Goal: Task Accomplishment & Management: Manage account settings

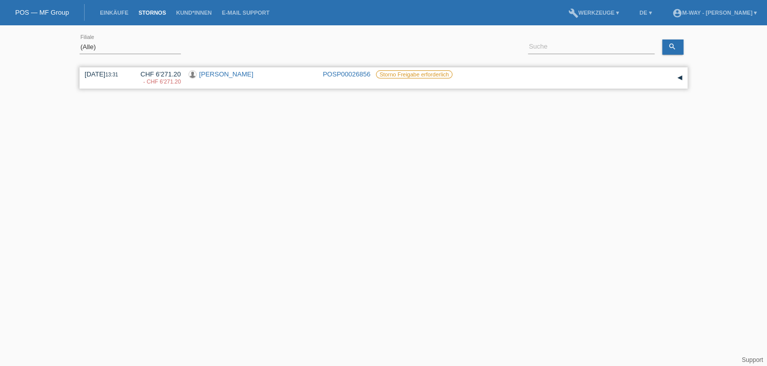
click at [174, 72] on div "CHF 6'271.20 - CHF 6'271.20" at bounding box center [157, 77] width 48 height 15
click at [211, 72] on link "[PERSON_NAME]" at bounding box center [226, 74] width 54 height 8
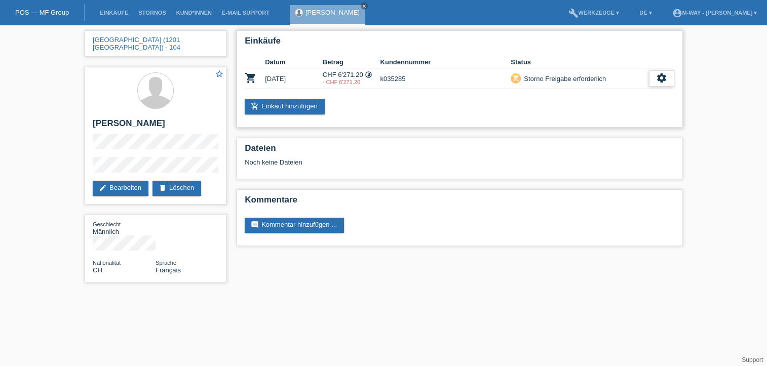
click at [653, 75] on div "settings" at bounding box center [661, 78] width 25 height 16
click at [651, 91] on span "Anzeigen" at bounding box center [653, 94] width 30 height 12
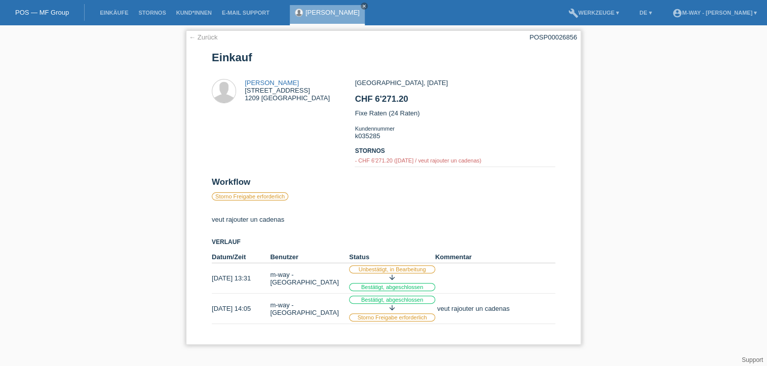
drag, startPoint x: 284, startPoint y: 219, endPoint x: 211, endPoint y: 219, distance: 73.0
click at [212, 219] on div "veut rajouter un cadenas Verlauf Datum/Zeit Benutzer Status Kommentar 30.08.202…" at bounding box center [384, 266] width 344 height 116
copy div "veut rajouter un cadenas"
click at [249, 198] on label "Storno Freigabe erforderlich" at bounding box center [250, 197] width 77 height 8
click at [399, 160] on div "- CHF 6'271.20 ([DATE] / veut rajouter un [PERSON_NAME])" at bounding box center [455, 161] width 200 height 6
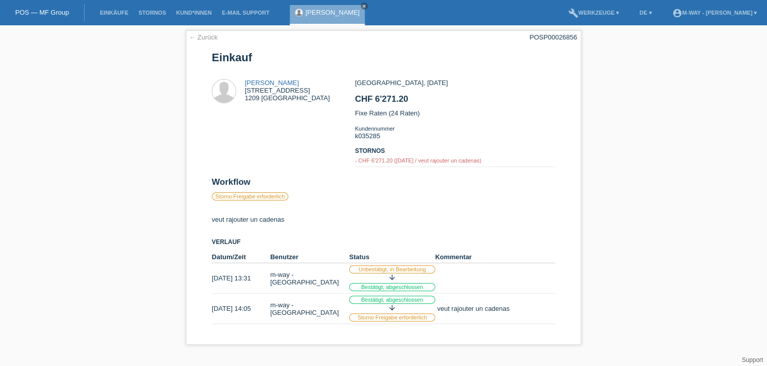
click at [317, 10] on link "[PERSON_NAME]" at bounding box center [333, 13] width 54 height 8
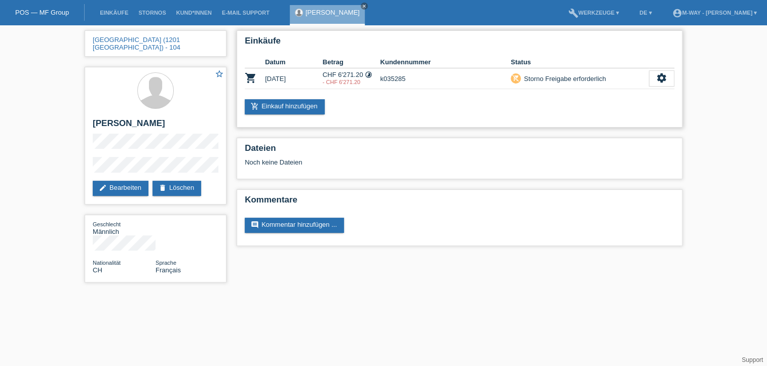
click at [531, 78] on div "Storno Freigabe erforderlich" at bounding box center [563, 78] width 85 height 11
click at [551, 78] on div "Storno Freigabe erforderlich" at bounding box center [563, 78] width 85 height 11
click at [663, 72] on icon "settings" at bounding box center [661, 77] width 11 height 11
click at [644, 93] on span "Anzeigen" at bounding box center [653, 94] width 30 height 12
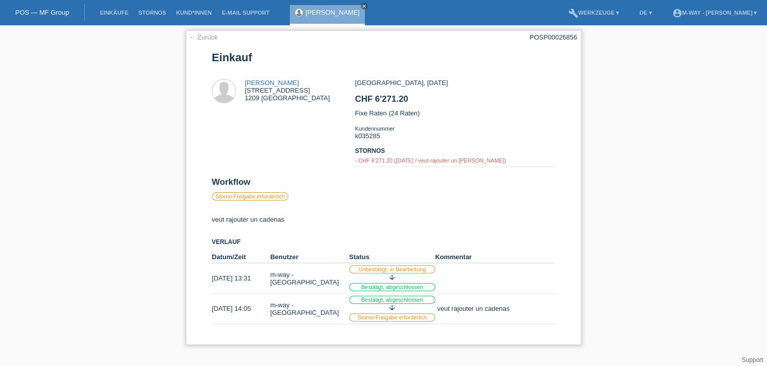
drag, startPoint x: 264, startPoint y: 200, endPoint x: 273, endPoint y: 202, distance: 8.9
click at [264, 200] on label "Storno Freigabe erforderlich" at bounding box center [250, 197] width 77 height 8
click at [388, 313] on div "arrow_downward" at bounding box center [392, 309] width 86 height 10
click at [309, 10] on link "[PERSON_NAME]" at bounding box center [333, 13] width 54 height 8
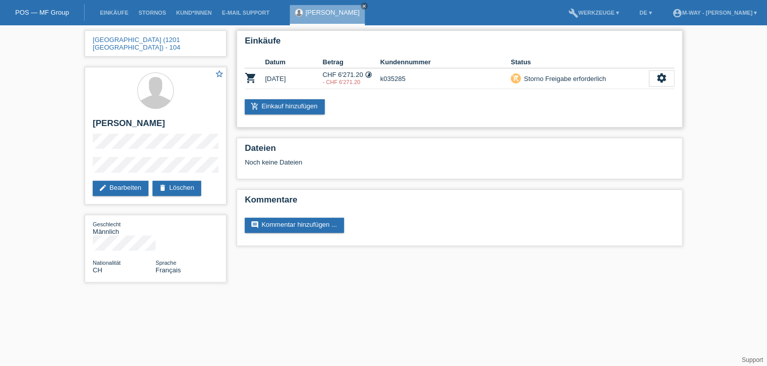
click at [555, 78] on div "Storno Freigabe erforderlich" at bounding box center [563, 78] width 85 height 11
click at [655, 76] on div "settings" at bounding box center [661, 78] width 25 height 16
click at [657, 97] on span "Anzeigen" at bounding box center [653, 94] width 30 height 12
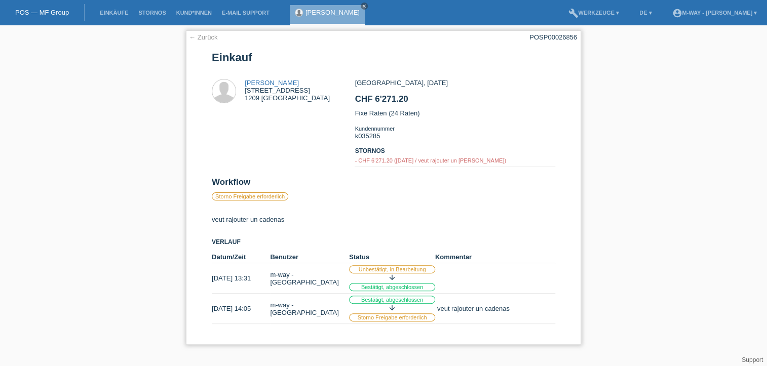
click at [397, 156] on td "- CHF 6'271.20 ([DATE] / veut rajouter un [PERSON_NAME])" at bounding box center [455, 161] width 200 height 12
click at [552, 37] on div "POSP00026856" at bounding box center [554, 37] width 48 height 8
click at [448, 301] on td "veut rajouter un cadenas" at bounding box center [495, 309] width 120 height 30
drag, startPoint x: 448, startPoint y: 301, endPoint x: 402, endPoint y: 319, distance: 48.9
click at [402, 319] on label "Storno Freigabe erforderlich" at bounding box center [392, 318] width 86 height 8
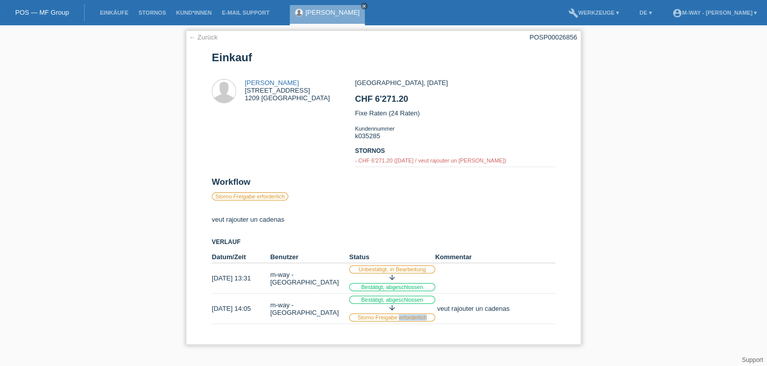
click at [402, 319] on label "Storno Freigabe erforderlich" at bounding box center [392, 318] width 86 height 8
drag, startPoint x: 402, startPoint y: 319, endPoint x: 466, endPoint y: 302, distance: 65.6
click at [466, 302] on td "veut rajouter un cadenas" at bounding box center [495, 309] width 120 height 30
click at [389, 296] on td "Bestätigt, abgeschlossen arrow_downward Storno Freigabe erforderlich" at bounding box center [392, 309] width 86 height 30
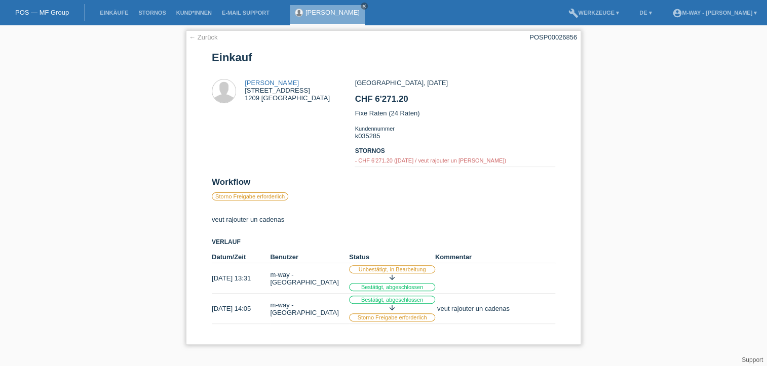
click at [381, 283] on div "arrow_downward" at bounding box center [392, 279] width 86 height 10
drag, startPoint x: 383, startPoint y: 274, endPoint x: 372, endPoint y: 265, distance: 13.3
click at [383, 273] on label "Unbestätigt, in Bearbeitung" at bounding box center [392, 270] width 86 height 8
drag, startPoint x: 276, startPoint y: 197, endPoint x: 266, endPoint y: 196, distance: 10.7
click at [276, 196] on label "Storno Freigabe erforderlich" at bounding box center [250, 197] width 77 height 8
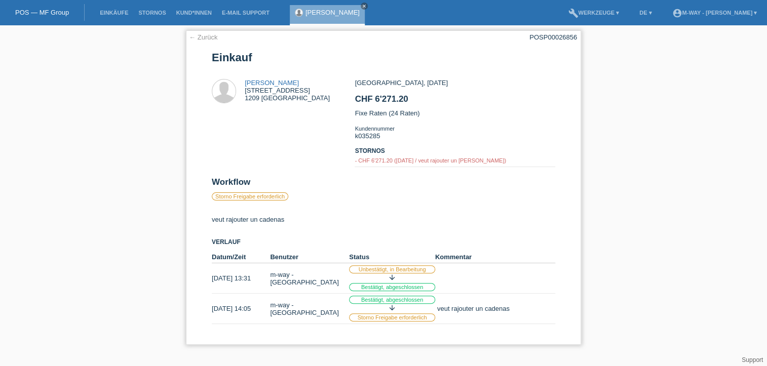
click at [228, 105] on div at bounding box center [228, 92] width 33 height 26
click at [268, 90] on div "stephane kuratli rue de moilllebeau 33 1209 Genève" at bounding box center [287, 90] width 85 height 23
click at [319, 11] on link "[PERSON_NAME]" at bounding box center [333, 13] width 54 height 8
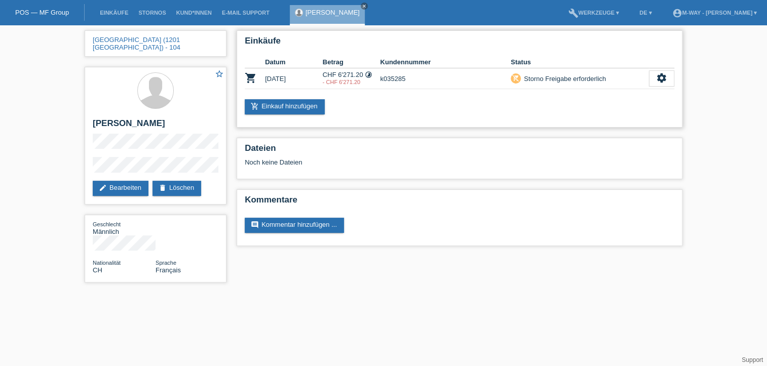
click at [548, 74] on div "Storno Freigabe erforderlich" at bounding box center [563, 78] width 85 height 11
click at [507, 79] on td "k035285" at bounding box center [445, 78] width 131 height 21
click at [528, 78] on div "Storno Freigabe erforderlich" at bounding box center [563, 78] width 85 height 11
click at [738, 167] on div "[GEOGRAPHIC_DATA] (1201 [GEOGRAPHIC_DATA]) - 104 star_border [PERSON_NAME] edit…" at bounding box center [383, 159] width 767 height 268
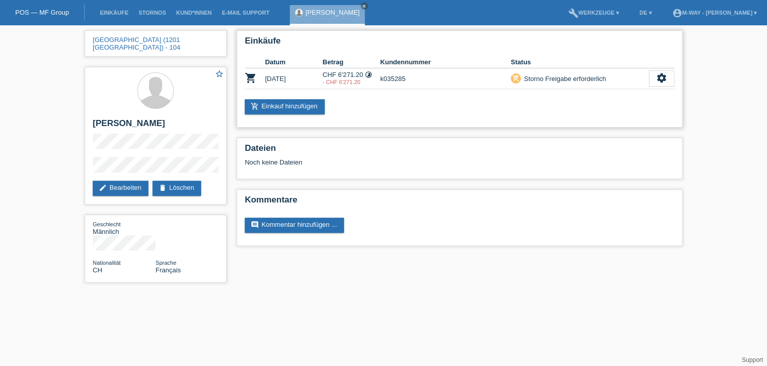
click at [371, 72] on icon "timelapse" at bounding box center [369, 75] width 8 height 8
click at [371, 74] on icon "timelapse" at bounding box center [369, 75] width 8 height 8
click at [282, 79] on td "30.08.2025" at bounding box center [294, 78] width 58 height 21
click at [377, 74] on td "CHF 6'271.20 timelapse - CHF 6'271.20" at bounding box center [352, 78] width 58 height 21
click at [533, 87] on td "remove_shopping_cart Storno Freigabe erforderlich" at bounding box center [580, 78] width 138 height 21
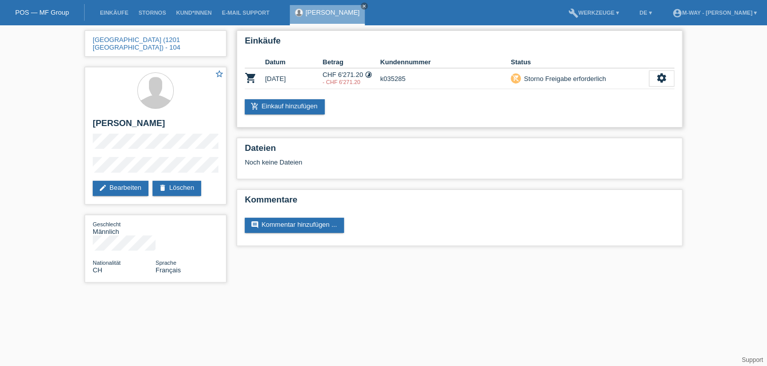
drag, startPoint x: 533, startPoint y: 87, endPoint x: 551, endPoint y: 81, distance: 18.7
click at [551, 81] on div "Storno Freigabe erforderlich" at bounding box center [563, 78] width 85 height 11
drag, startPoint x: 551, startPoint y: 81, endPoint x: 556, endPoint y: 78, distance: 5.7
click at [556, 78] on div "Storno Freigabe erforderlich" at bounding box center [563, 78] width 85 height 11
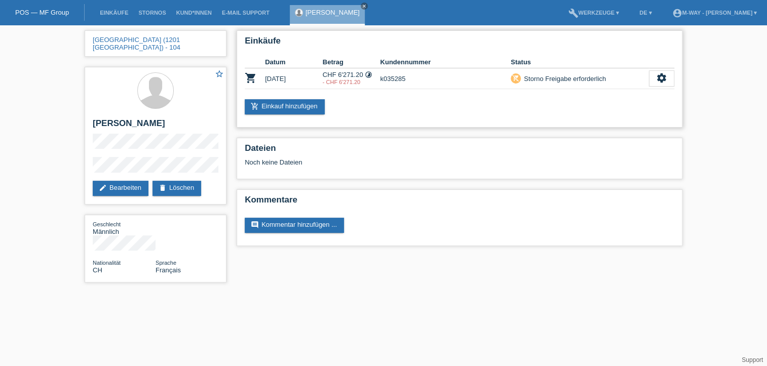
click at [556, 78] on div "Storno Freigabe erforderlich" at bounding box center [563, 78] width 85 height 11
drag, startPoint x: 556, startPoint y: 78, endPoint x: 519, endPoint y: 73, distance: 37.8
click at [521, 73] on div "Storno Freigabe erforderlich" at bounding box center [563, 78] width 85 height 11
click at [520, 73] on div "remove_shopping_cart" at bounding box center [516, 78] width 10 height 10
click at [520, 73] on td "remove_shopping_cart Storno Freigabe erforderlich" at bounding box center [580, 78] width 138 height 21
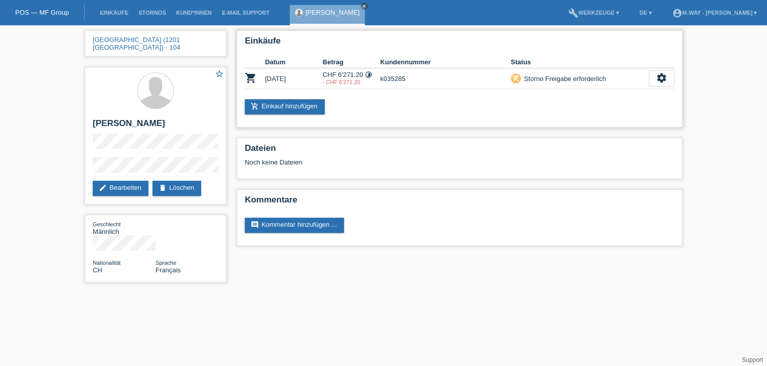
click at [521, 66] on th "Status" at bounding box center [580, 62] width 138 height 12
click at [667, 79] on icon "settings" at bounding box center [661, 77] width 11 height 11
click at [666, 77] on icon "settings" at bounding box center [661, 77] width 11 height 11
click at [665, 79] on icon "settings" at bounding box center [661, 77] width 11 height 11
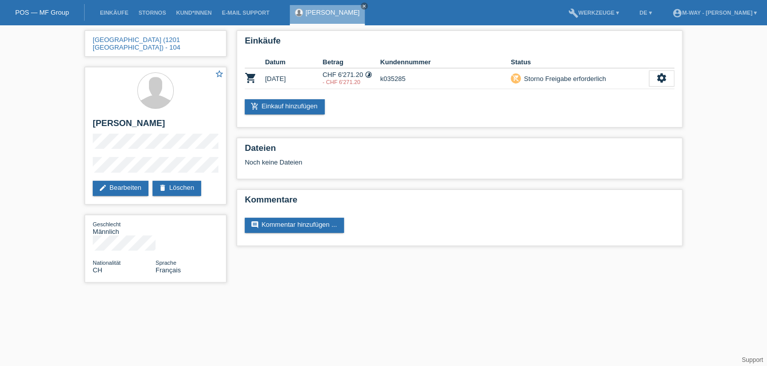
click at [177, 293] on html "POS — MF Group Einkäufe Stornos Kund*innen E-Mail Support stephane kuratli close" at bounding box center [383, 146] width 767 height 293
click at [656, 77] on icon "settings" at bounding box center [661, 77] width 11 height 11
click at [655, 89] on span "Anzeigen" at bounding box center [653, 94] width 30 height 12
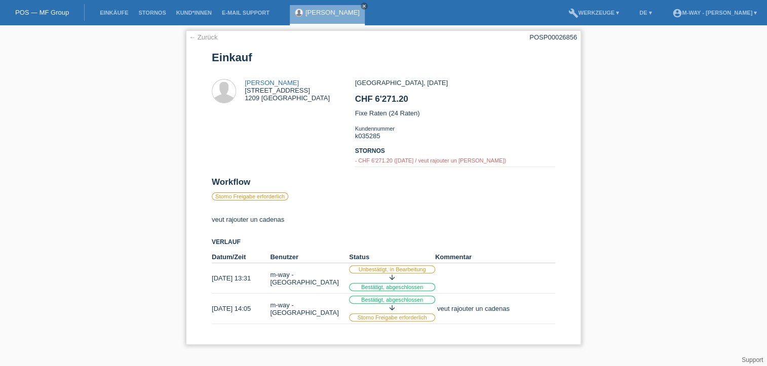
click at [386, 317] on label "Storno Freigabe erforderlich" at bounding box center [392, 318] width 86 height 8
click at [393, 299] on label "Bestätigt, abgeschlossen" at bounding box center [392, 300] width 86 height 8
click at [393, 278] on icon "arrow_downward" at bounding box center [392, 278] width 8 height 8
click at [385, 249] on div "veut rajouter un cadenas Verlauf Datum/Zeit Benutzer Status Kommentar 30.08.202…" at bounding box center [384, 266] width 344 height 116
click at [550, 38] on div "POSP00026856" at bounding box center [554, 37] width 48 height 8
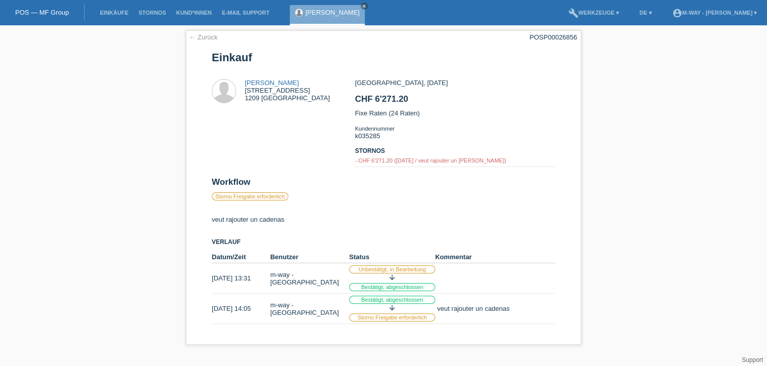
click at [746, 357] on link "Support" at bounding box center [752, 360] width 21 height 7
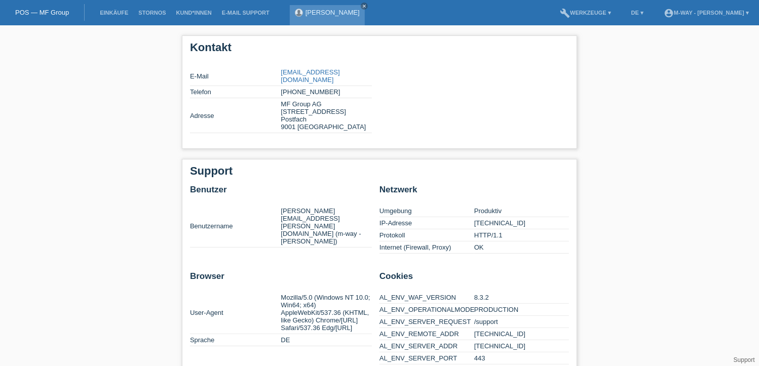
click at [322, 8] on div "[PERSON_NAME] close" at bounding box center [327, 15] width 75 height 20
click at [321, 10] on link "[PERSON_NAME]" at bounding box center [333, 13] width 54 height 8
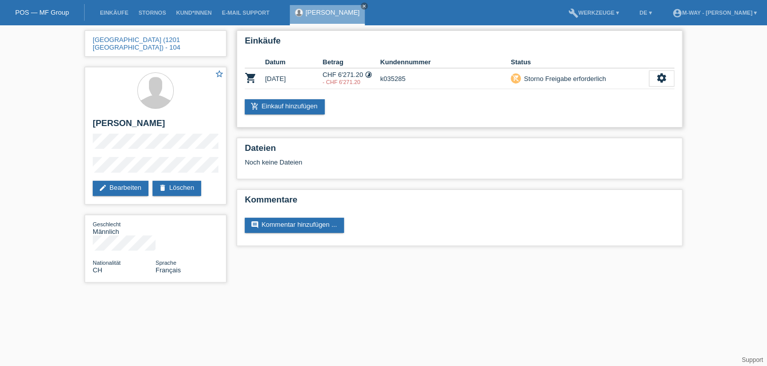
click at [514, 74] on icon "remove_shopping_cart" at bounding box center [515, 77] width 7 height 7
click at [130, 181] on link "edit Bearbeiten" at bounding box center [121, 188] width 56 height 15
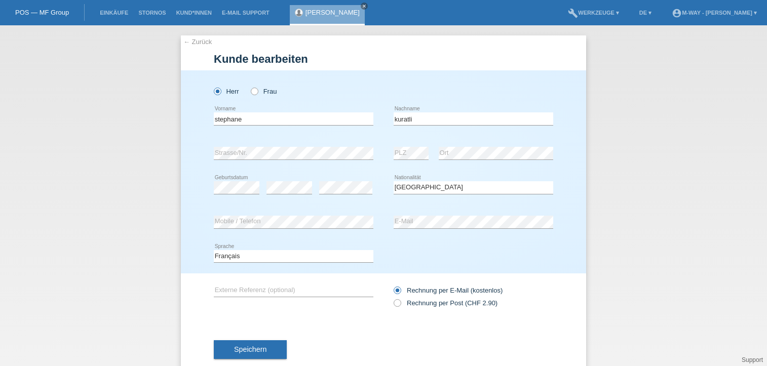
select select "CH"
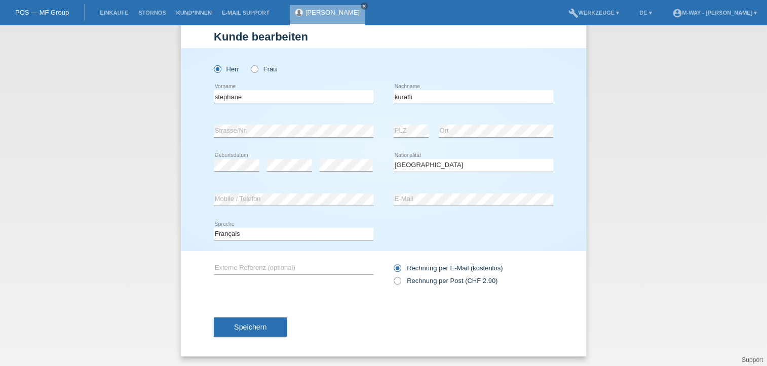
click at [326, 10] on link "[PERSON_NAME]" at bounding box center [333, 13] width 54 height 8
